Goal: Answer question/provide support

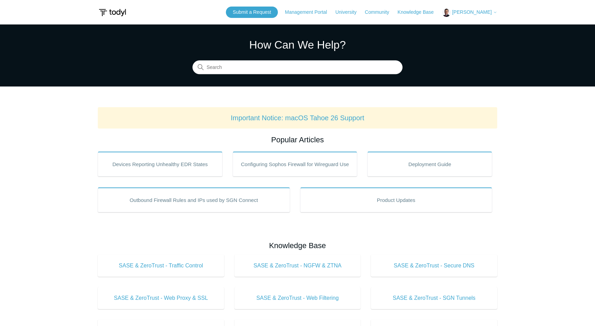
click at [484, 12] on span "[PERSON_NAME]" at bounding box center [472, 12] width 40 height 6
click at [480, 24] on link "My Support Requests" at bounding box center [475, 27] width 67 height 12
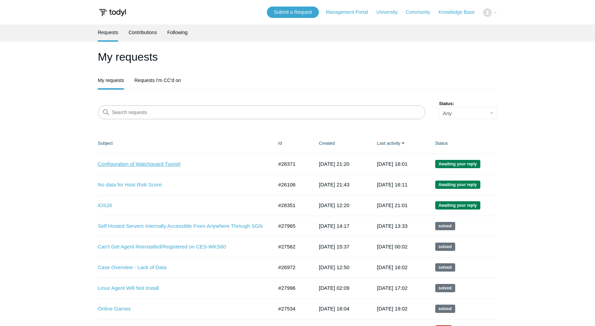
click at [144, 167] on link "Configuration of Watchguard Tunnel" at bounding box center [180, 164] width 165 height 8
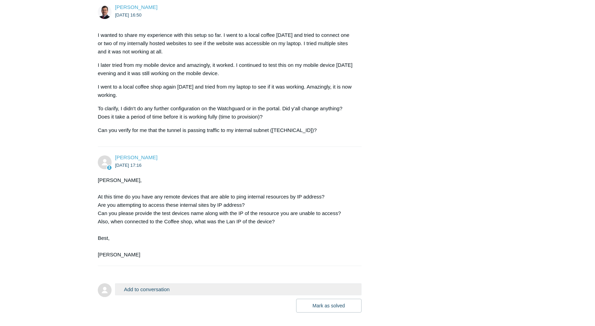
scroll to position [925, 0]
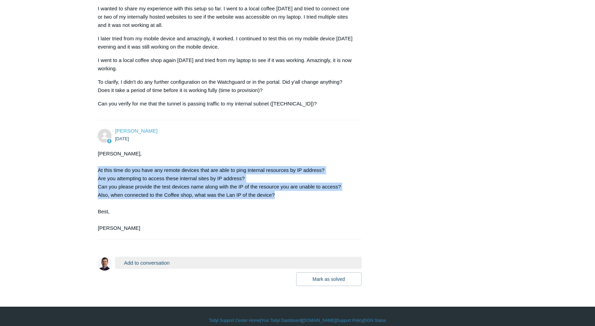
drag, startPoint x: 98, startPoint y: 163, endPoint x: 282, endPoint y: 185, distance: 185.4
click at [282, 185] on div "[PERSON_NAME], At this time do you have any remote devices that are able to pin…" at bounding box center [226, 190] width 257 height 83
copy div "At this time do you have any remote devices that are able to ping internal reso…"
click at [174, 256] on button "Add to conversation" at bounding box center [238, 262] width 246 height 12
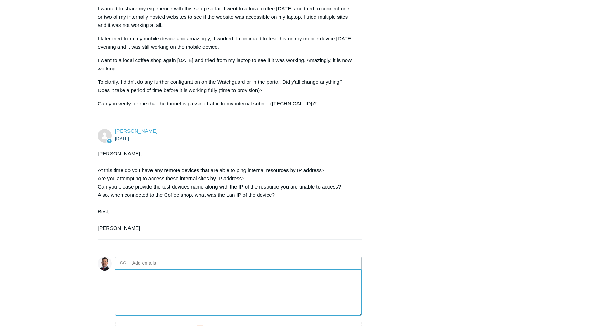
paste textarea "At this time do you have any remote devices that are able to ping internal reso…"
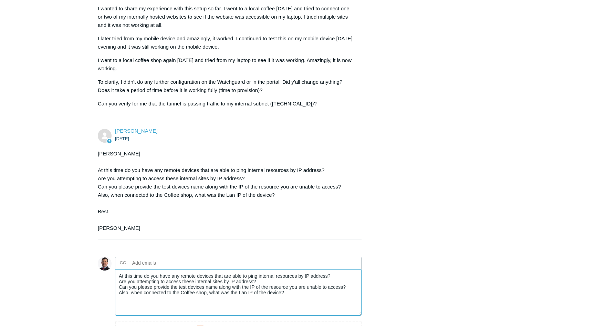
click at [268, 274] on textarea "At this time do you have any remote devices that are able to ping internal reso…" at bounding box center [238, 292] width 246 height 46
click at [355, 278] on textarea "At this time do you have any remote devices that are able to ping internal reso…" at bounding box center [238, 292] width 246 height 46
click at [300, 289] on textarea "At this time do you have any remote devices that are able to ping internal reso…" at bounding box center [238, 292] width 246 height 46
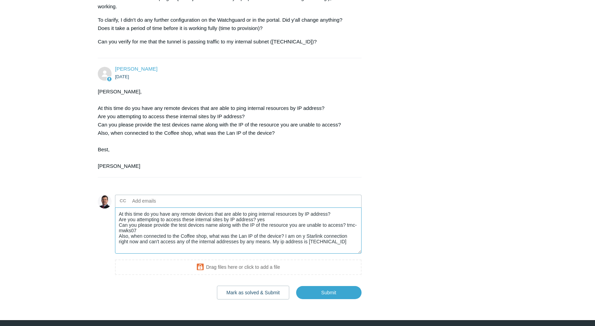
scroll to position [1000, 0]
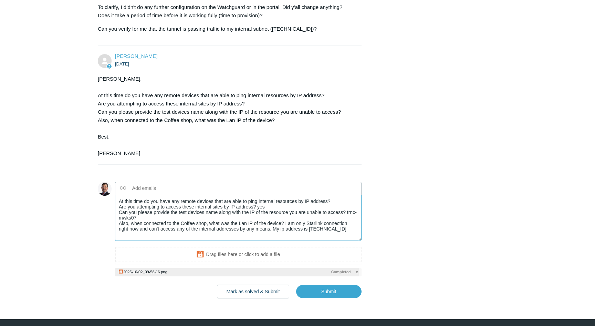
click at [353, 222] on textarea "At this time do you have any remote devices that are able to ping internal reso…" at bounding box center [238, 217] width 246 height 46
click at [339, 194] on textarea "At this time do you have any remote devices that are able to ping internal reso…" at bounding box center [238, 217] width 246 height 46
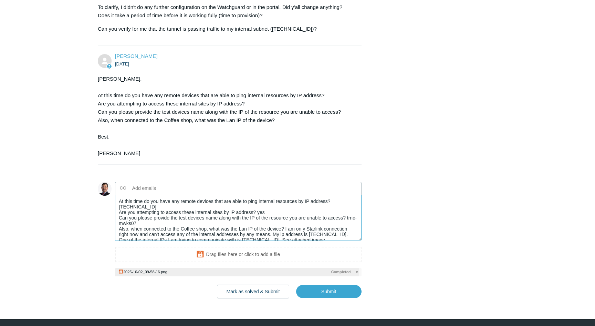
scroll to position [6, 0]
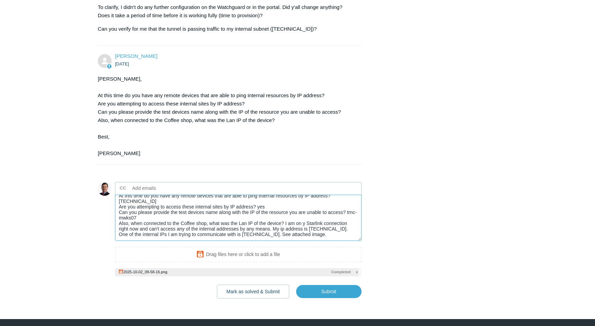
click at [135, 209] on textarea "At this time do you have any remote devices that are able to ping internal reso…" at bounding box center [238, 217] width 246 height 46
click at [133, 208] on textarea "At this time do you have any remote devices that are able to ping internal reso…" at bounding box center [238, 217] width 246 height 46
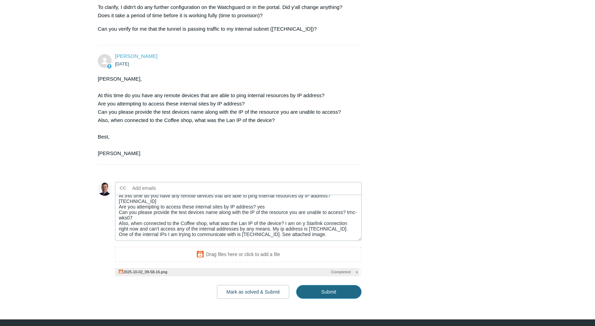
click at [330, 285] on input "Submit" at bounding box center [328, 292] width 65 height 14
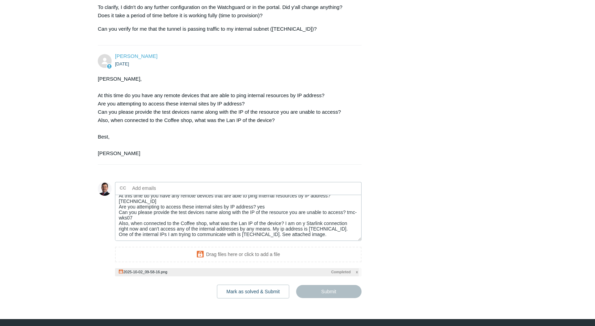
type textarea "At this time do you have any remote devices that are able to ping internal reso…"
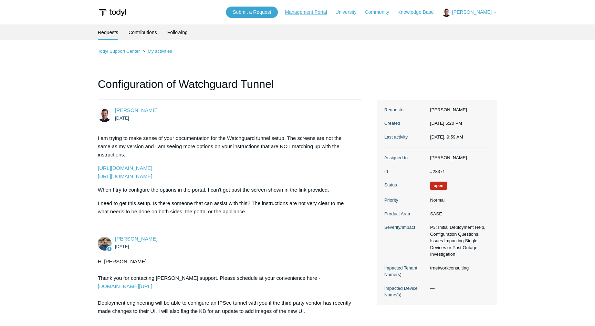
click at [314, 13] on link "Management Portal" at bounding box center [309, 12] width 49 height 7
